Goal: Information Seeking & Learning: Learn about a topic

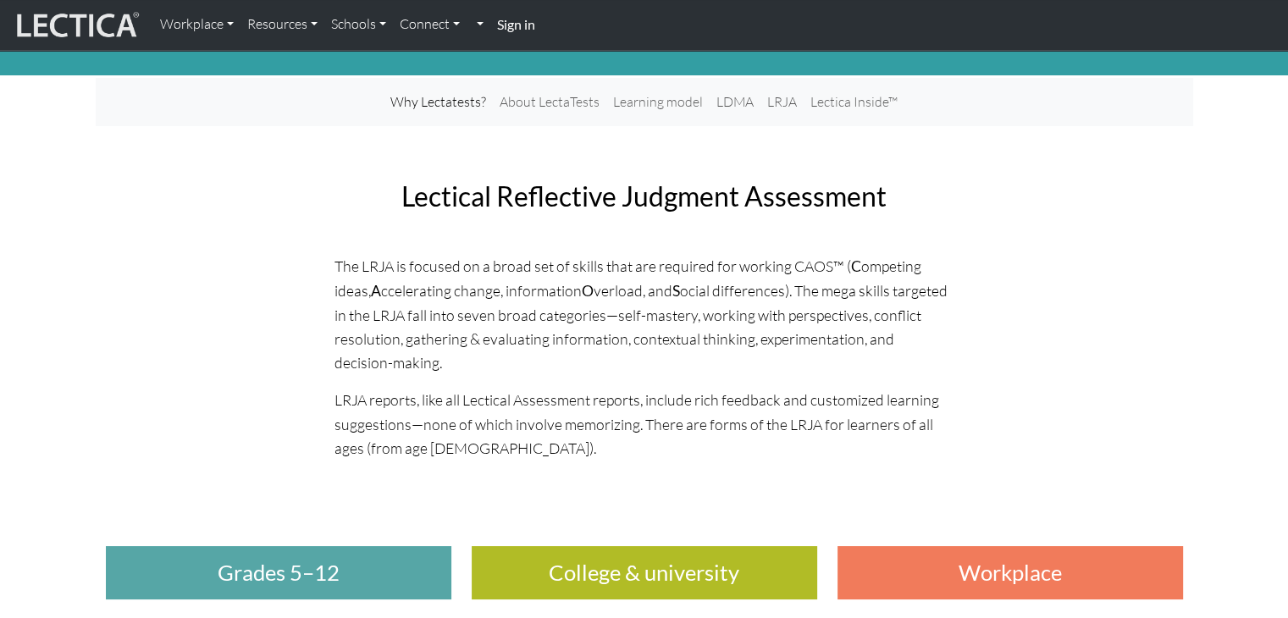
scroll to position [85, 0]
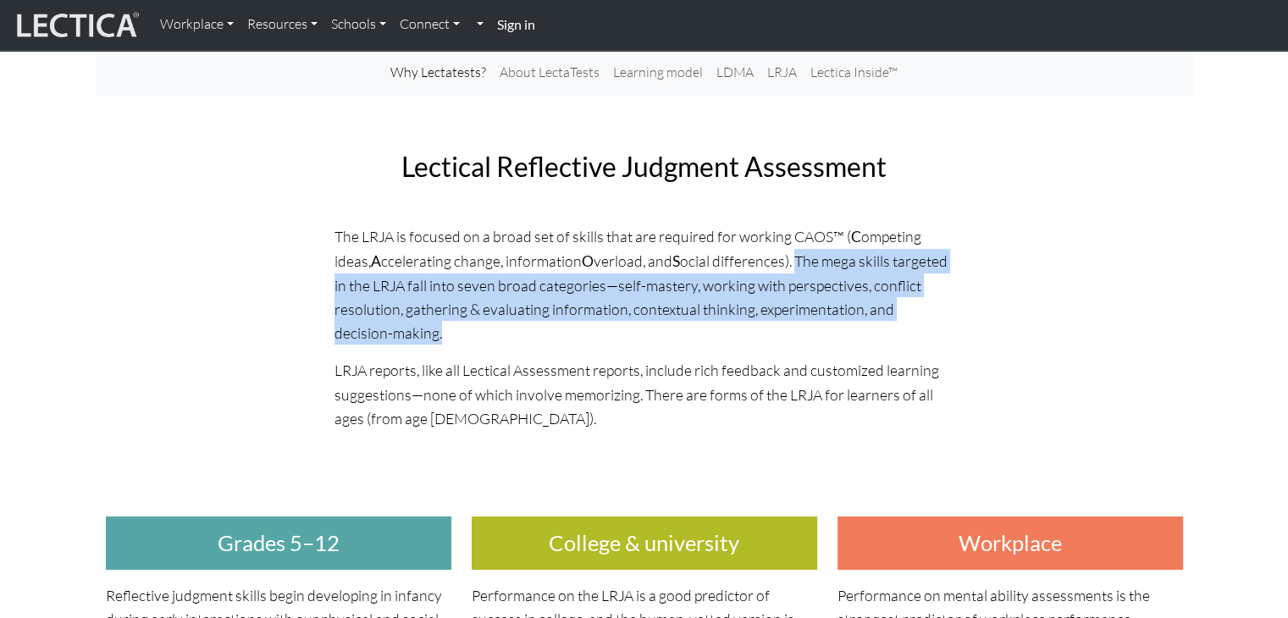
drag, startPoint x: 797, startPoint y: 255, endPoint x: 918, endPoint y: 319, distance: 137.2
click at [918, 319] on p "The LRJA is focused on a broad set of skills that are required for working CAOS…" at bounding box center [645, 284] width 620 height 121
click at [735, 309] on p "The LRJA is focused on a broad set of skills that are required for working CAOS…" at bounding box center [645, 284] width 620 height 121
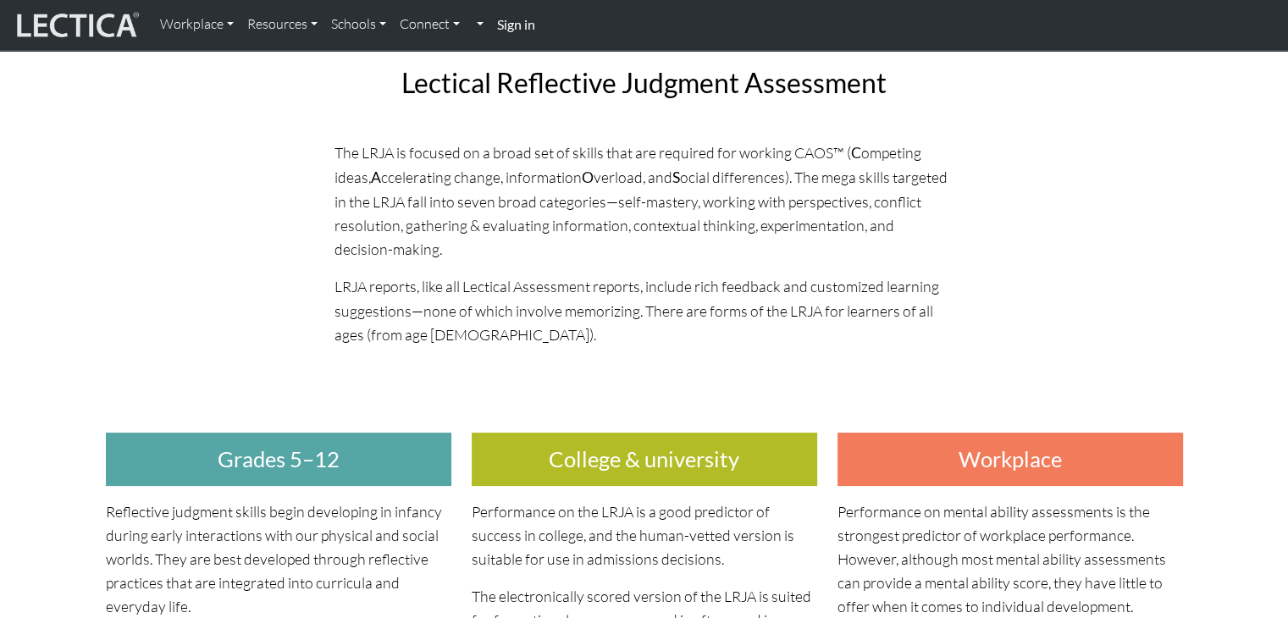
scroll to position [169, 0]
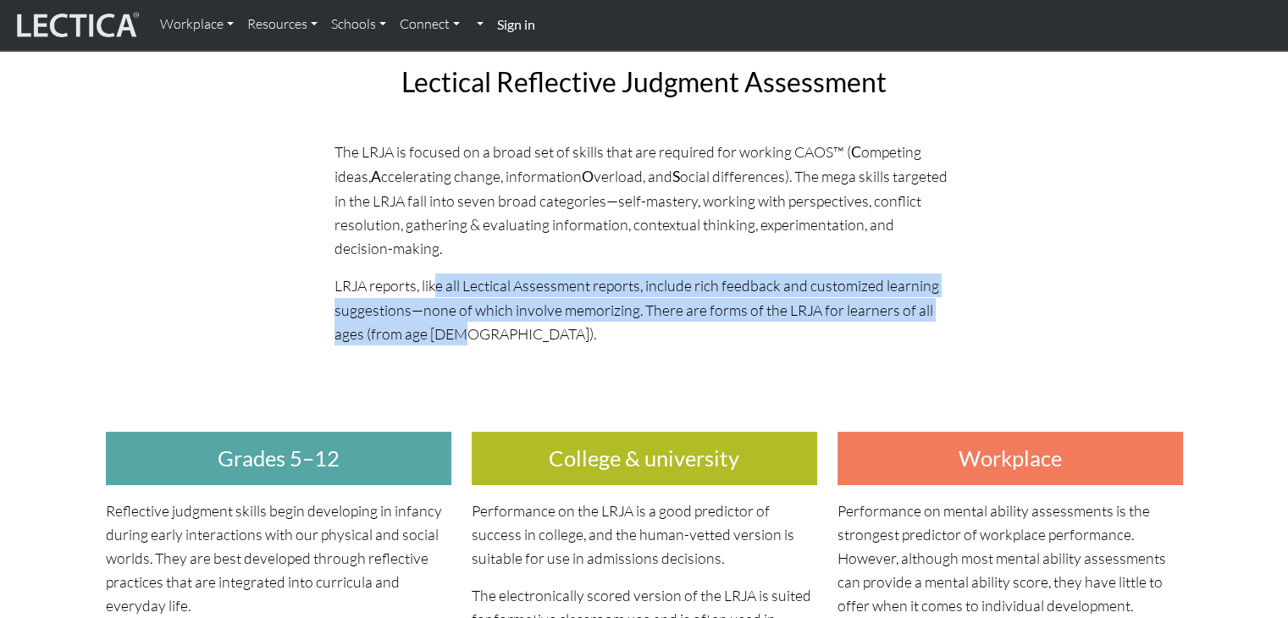
drag, startPoint x: 434, startPoint y: 282, endPoint x: 480, endPoint y: 334, distance: 69.6
click at [480, 334] on p "LRJA reports, like all Lectical Assessment reports, include rich feedback and c…" at bounding box center [645, 309] width 620 height 71
click at [722, 328] on p "LRJA reports, like all Lectical Assessment reports, include rich feedback and c…" at bounding box center [645, 309] width 620 height 71
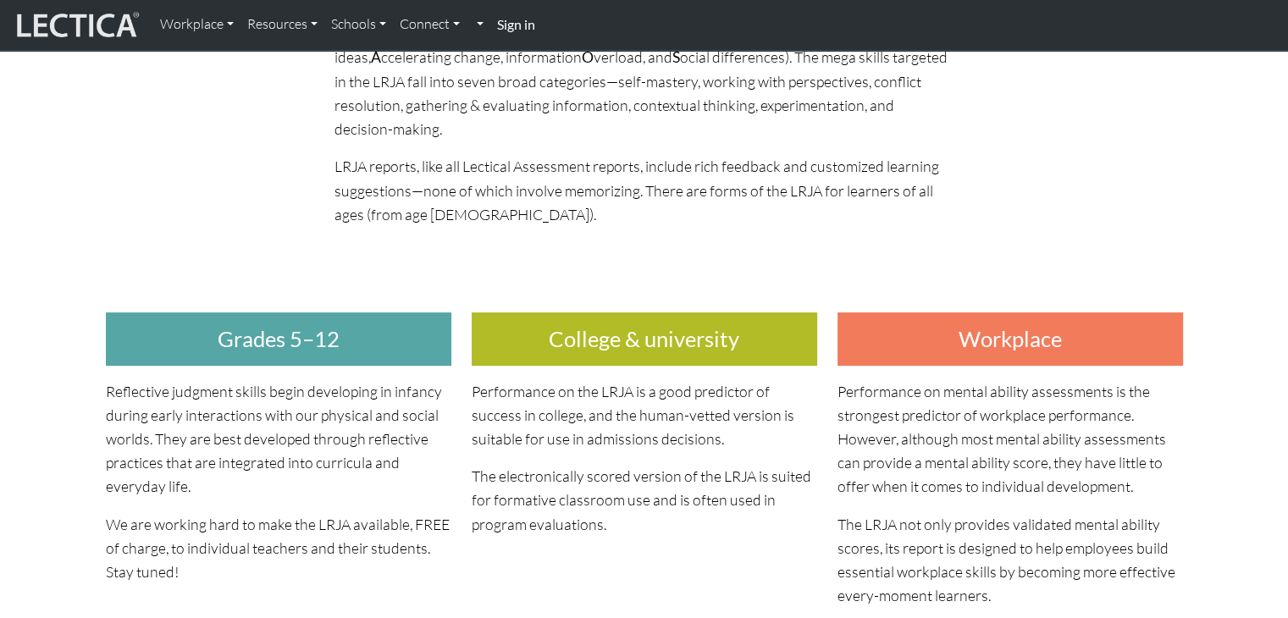
scroll to position [339, 0]
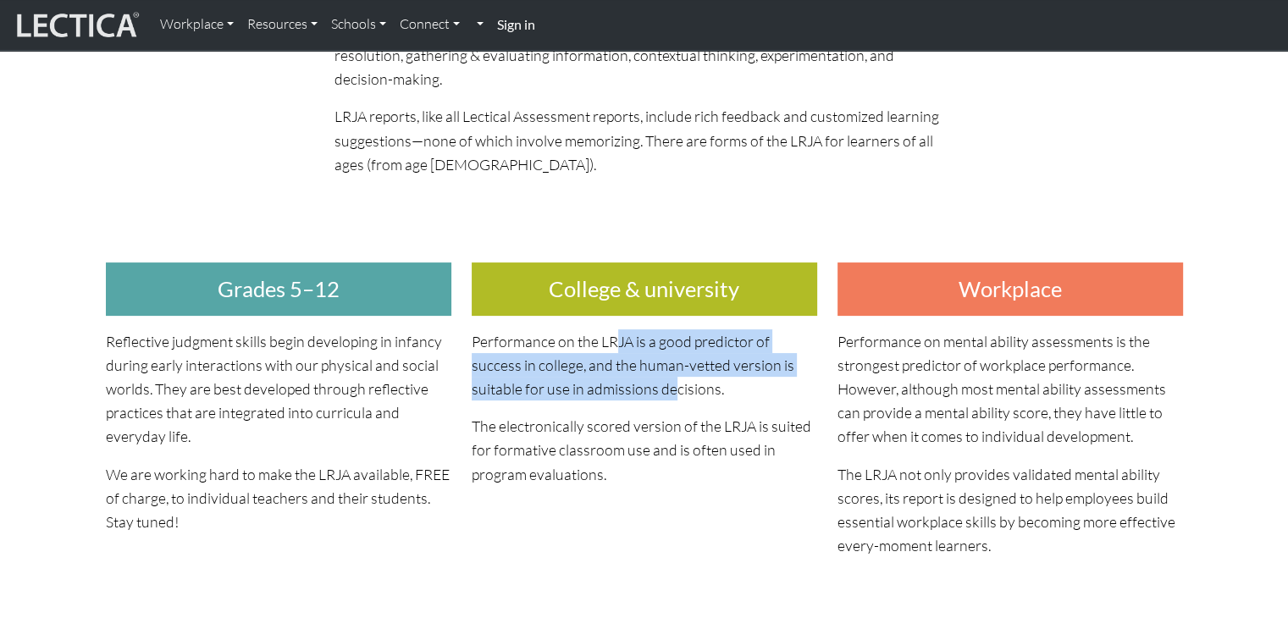
drag, startPoint x: 615, startPoint y: 343, endPoint x: 670, endPoint y: 385, distance: 68.9
click at [670, 385] on p "Performance on the LRJA is a good predictor of success in college, and the huma…" at bounding box center [645, 364] width 346 height 71
click at [593, 371] on p "Performance on the LRJA is a good predictor of success in college, and the huma…" at bounding box center [645, 364] width 346 height 71
drag, startPoint x: 732, startPoint y: 390, endPoint x: 464, endPoint y: 341, distance: 272.1
click at [464, 341] on div "College & university Performance on the LRJA is a good predictor of success in …" at bounding box center [645, 400] width 366 height 341
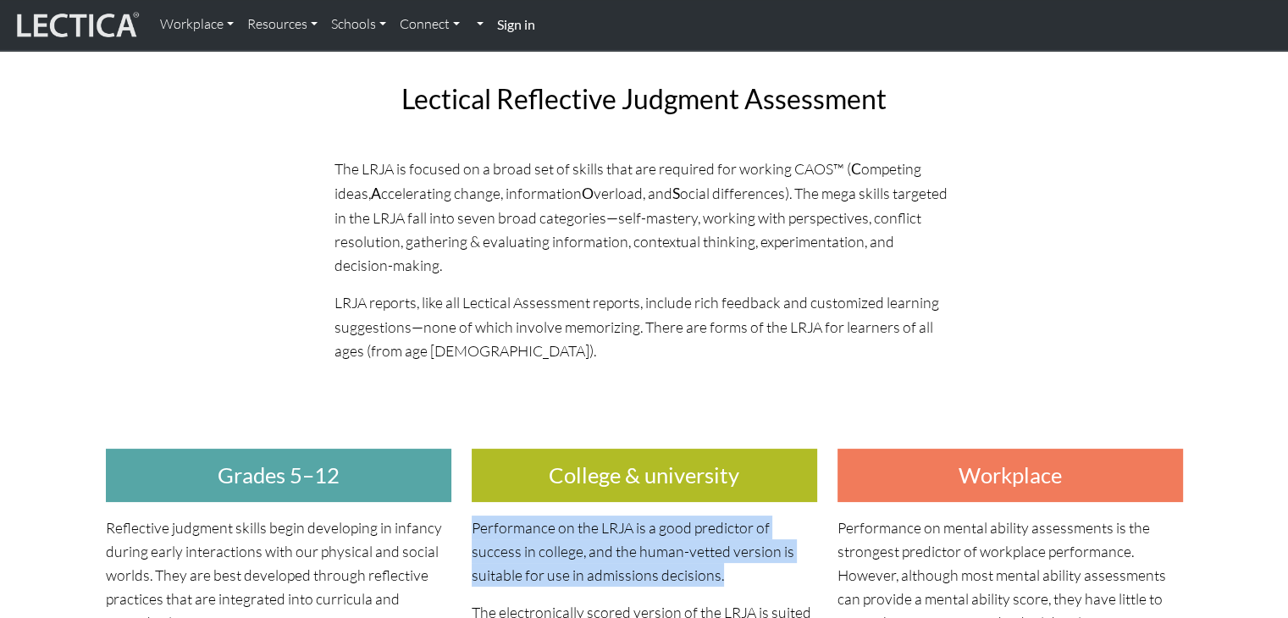
scroll to position [0, 0]
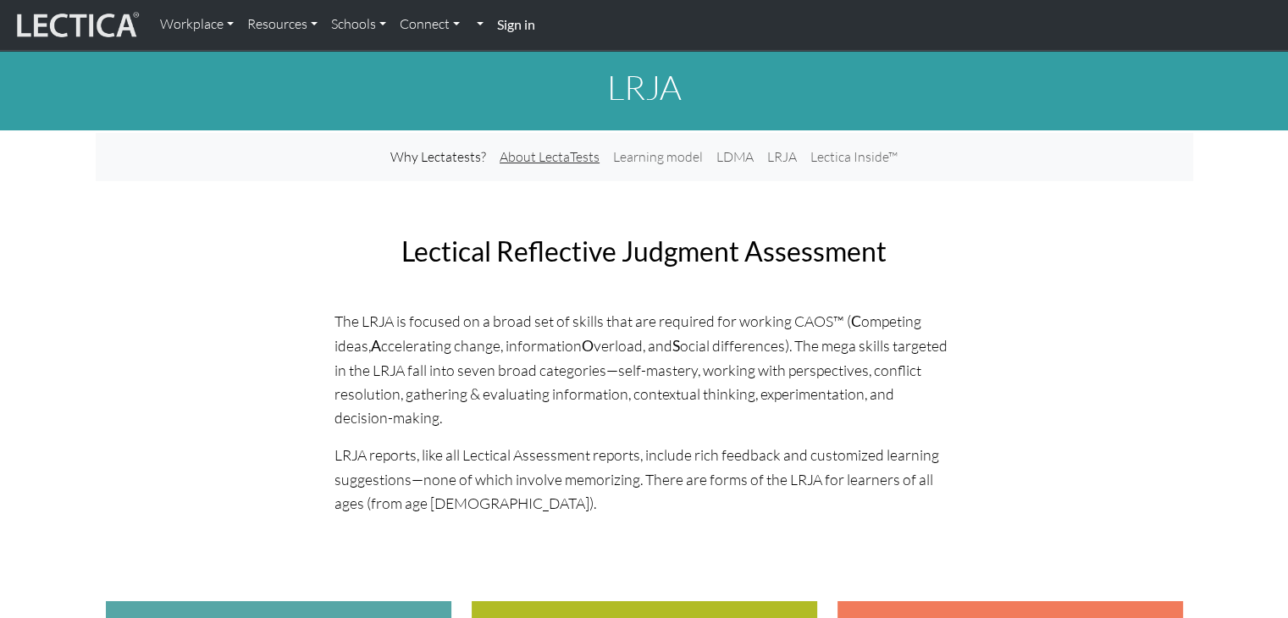
click at [528, 171] on link "About LectaTests" at bounding box center [550, 157] width 114 height 35
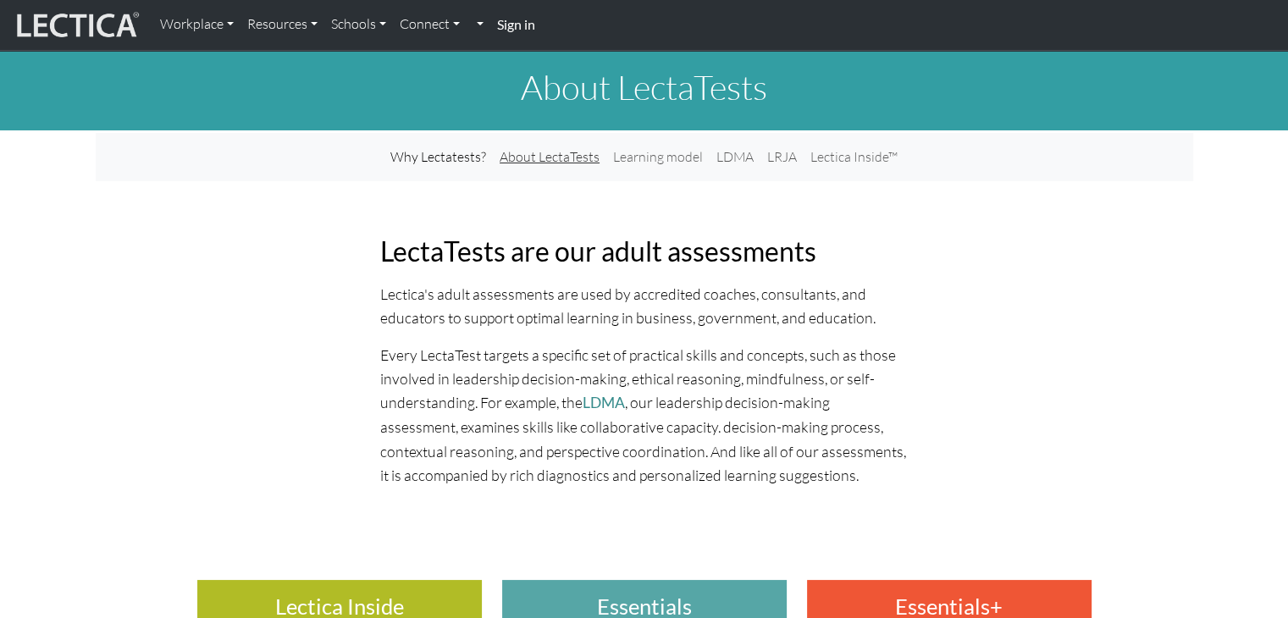
click at [545, 158] on link "About LectaTests" at bounding box center [550, 157] width 114 height 35
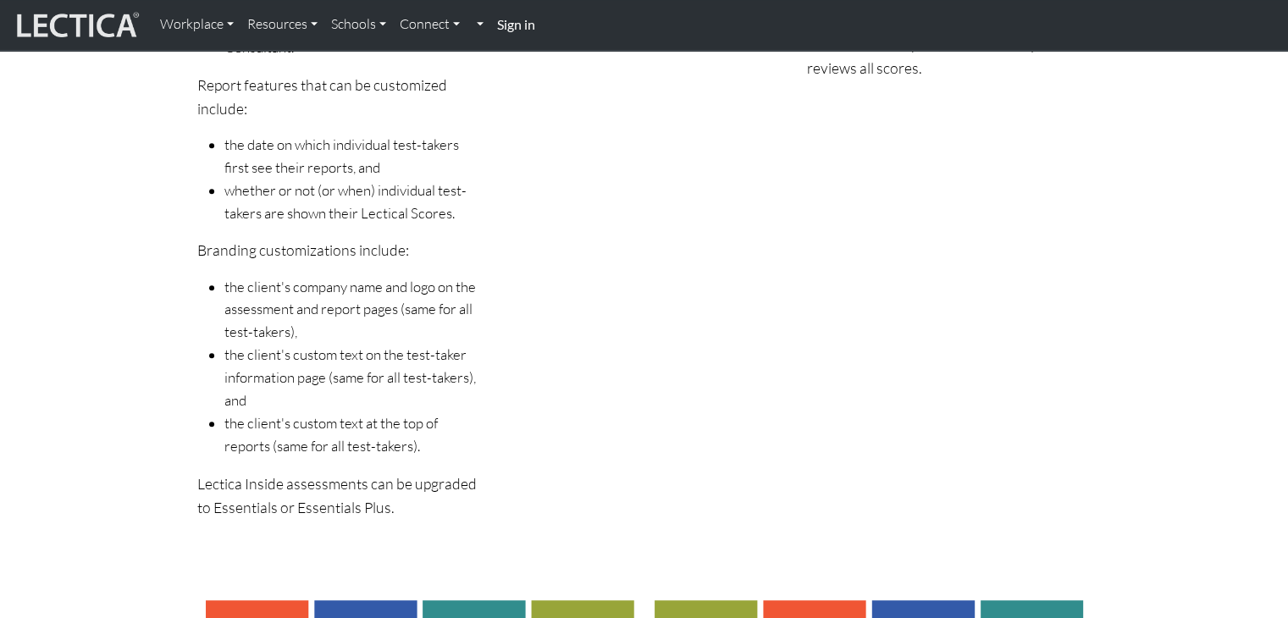
scroll to position [847, 0]
